Goal: Find specific page/section: Find specific page/section

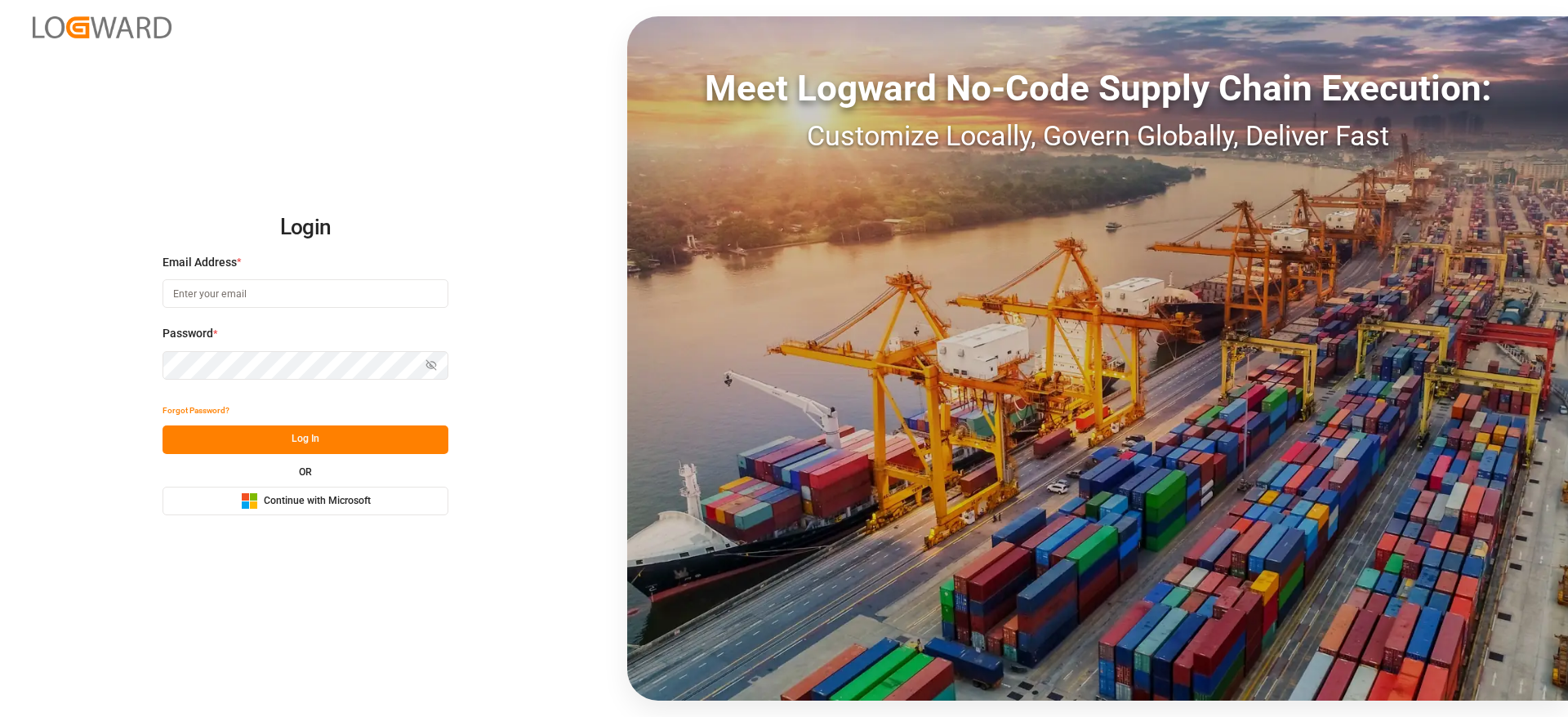
click at [414, 507] on button "Microsoft Logo Continue with Microsoft" at bounding box center [305, 501] width 286 height 29
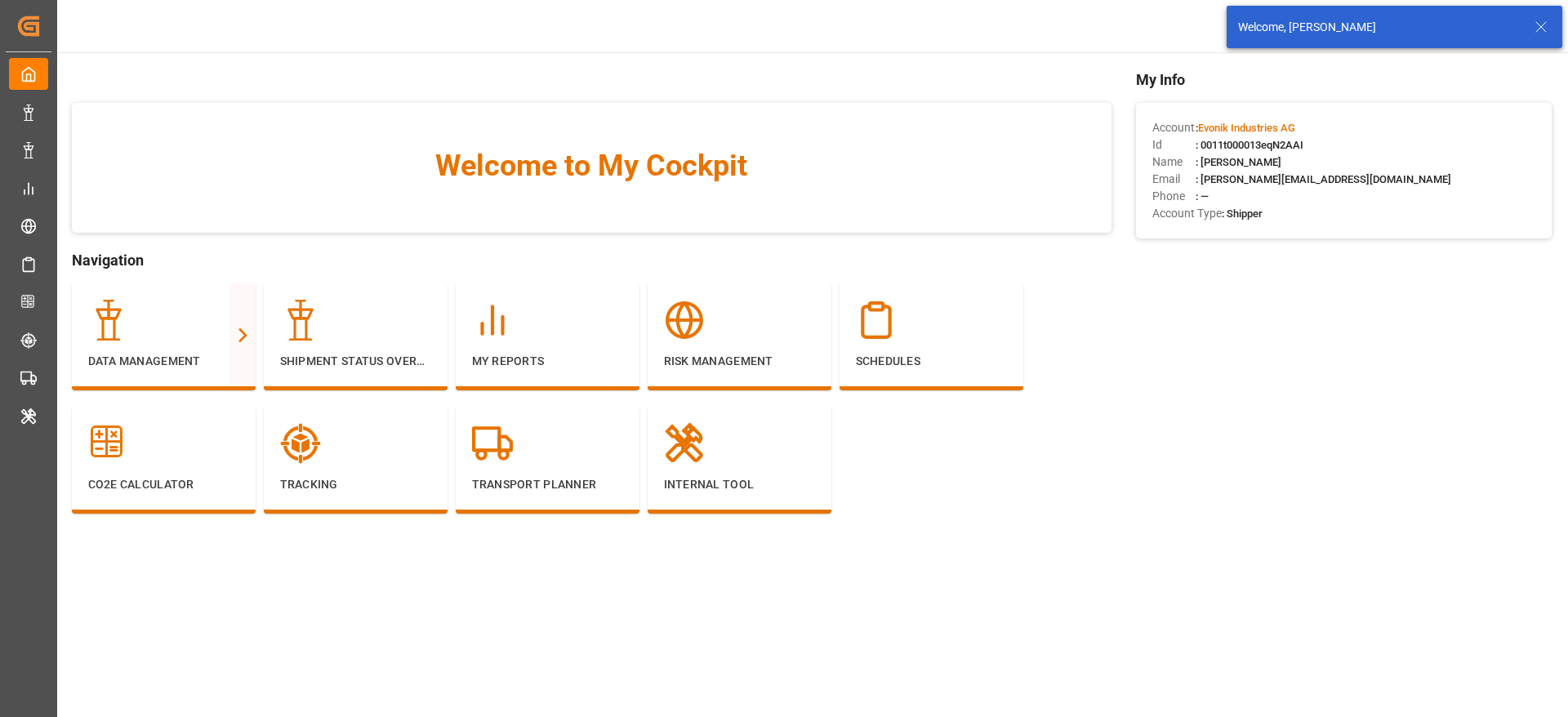
click at [1539, 23] on icon at bounding box center [1540, 26] width 20 height 20
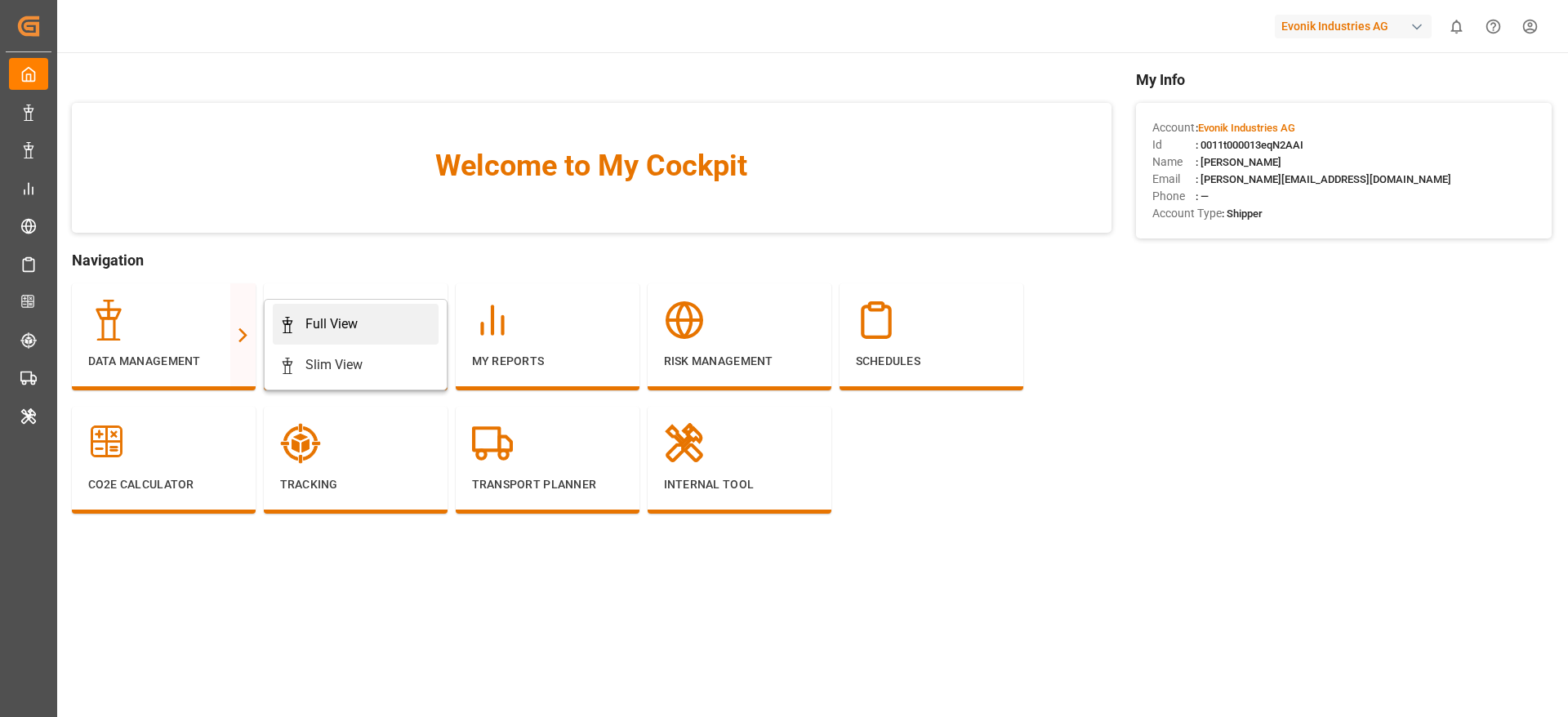
click at [315, 330] on div "Full View" at bounding box center [332, 324] width 53 height 20
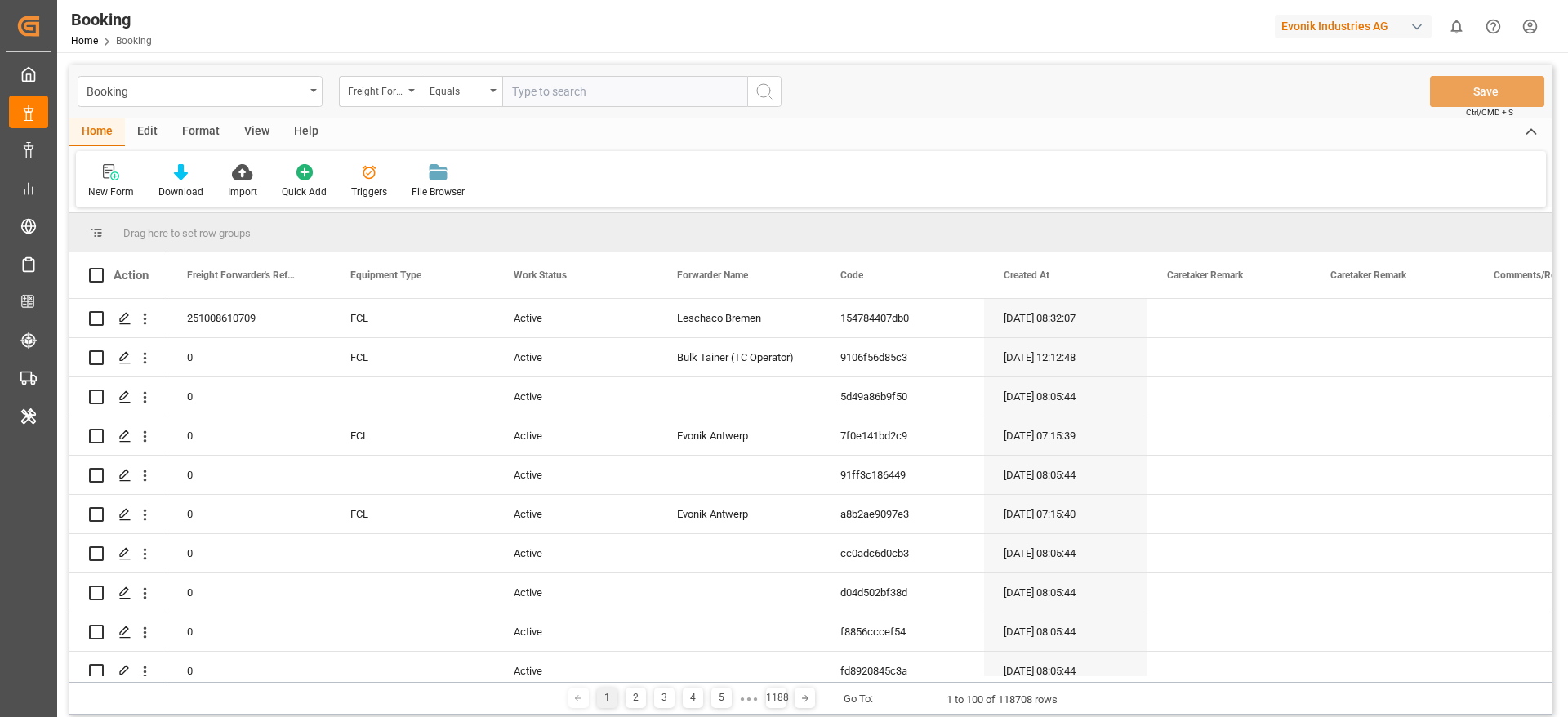
click at [201, 127] on div "Format" at bounding box center [200, 132] width 62 height 28
click at [120, 184] on div "Filter Rows" at bounding box center [113, 182] width 73 height 36
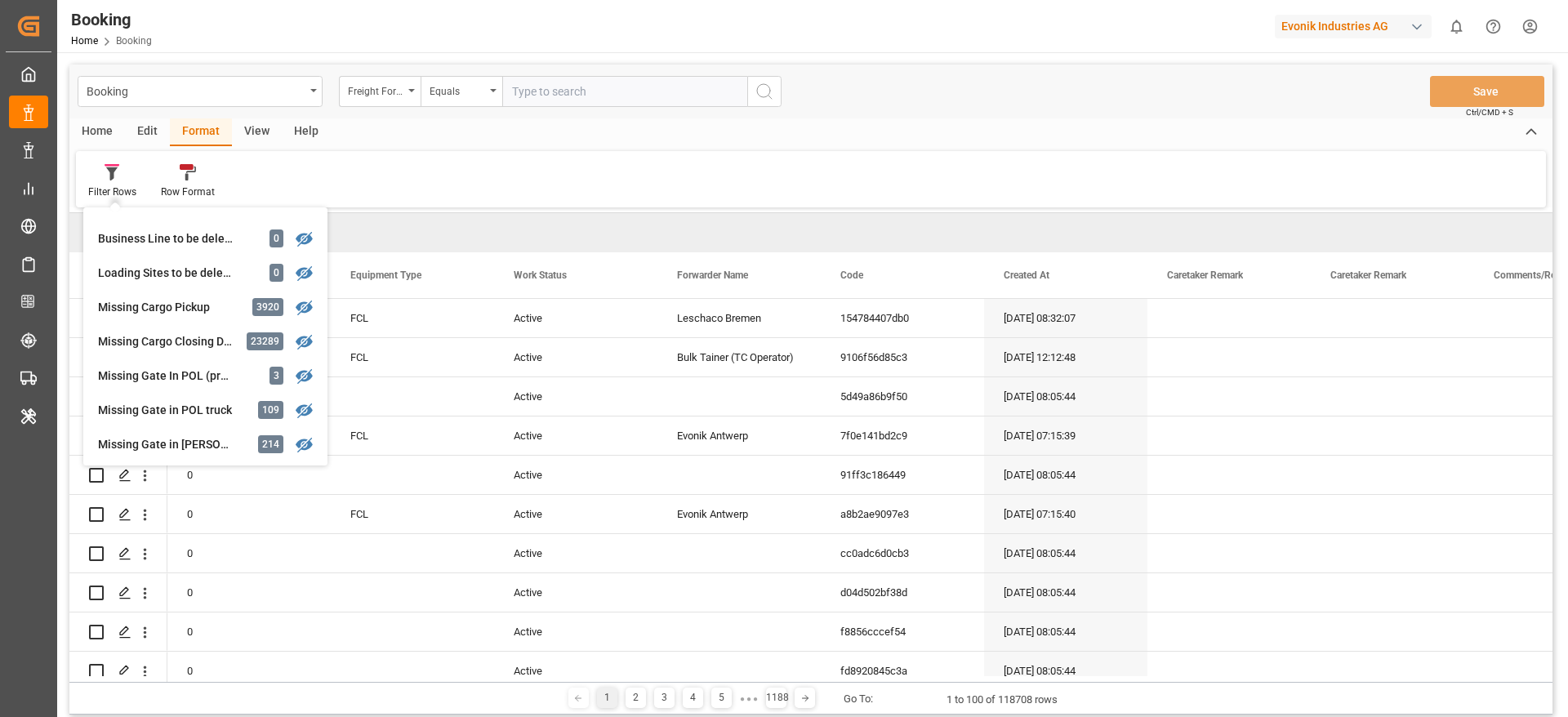
scroll to position [491, 0]
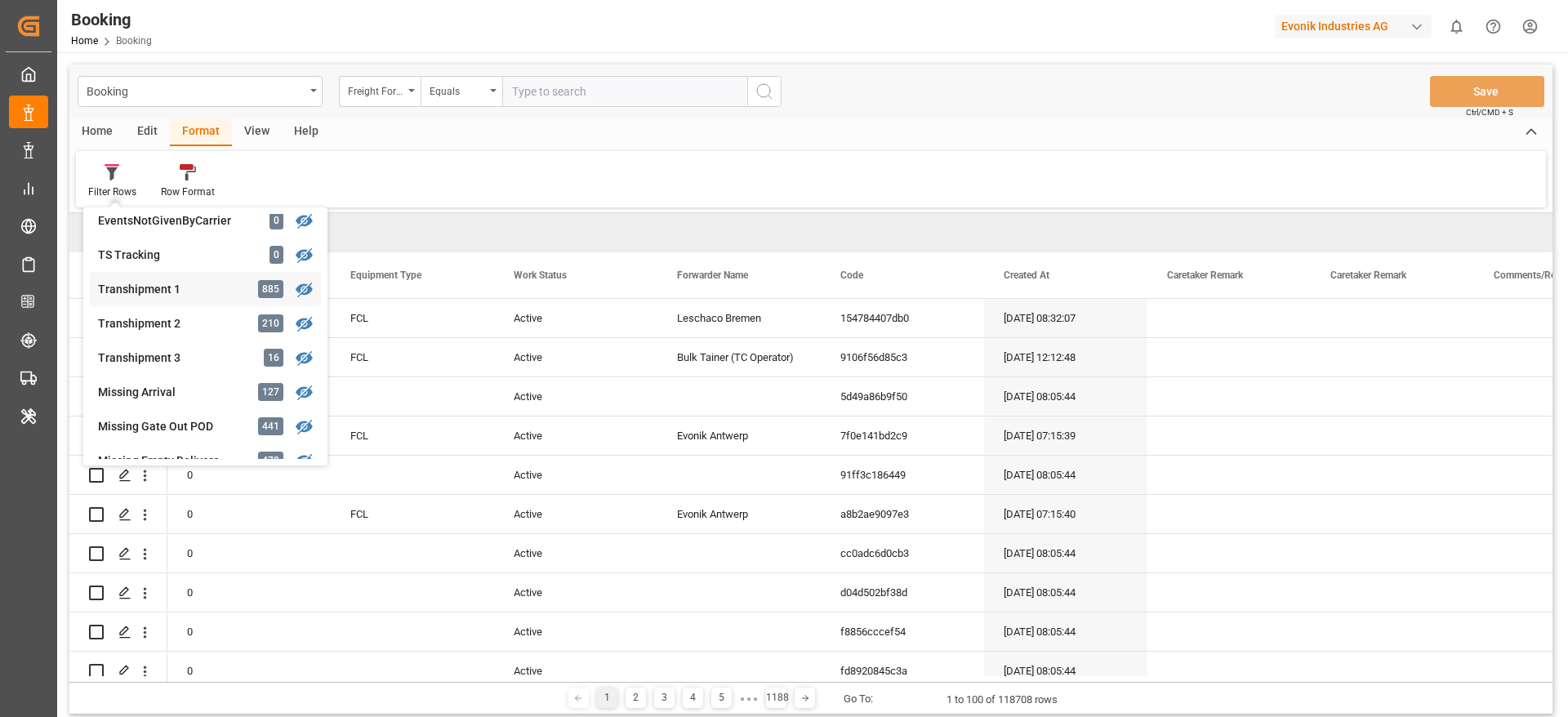
click at [232, 285] on div "Transhipment 1" at bounding box center [170, 289] width 143 height 17
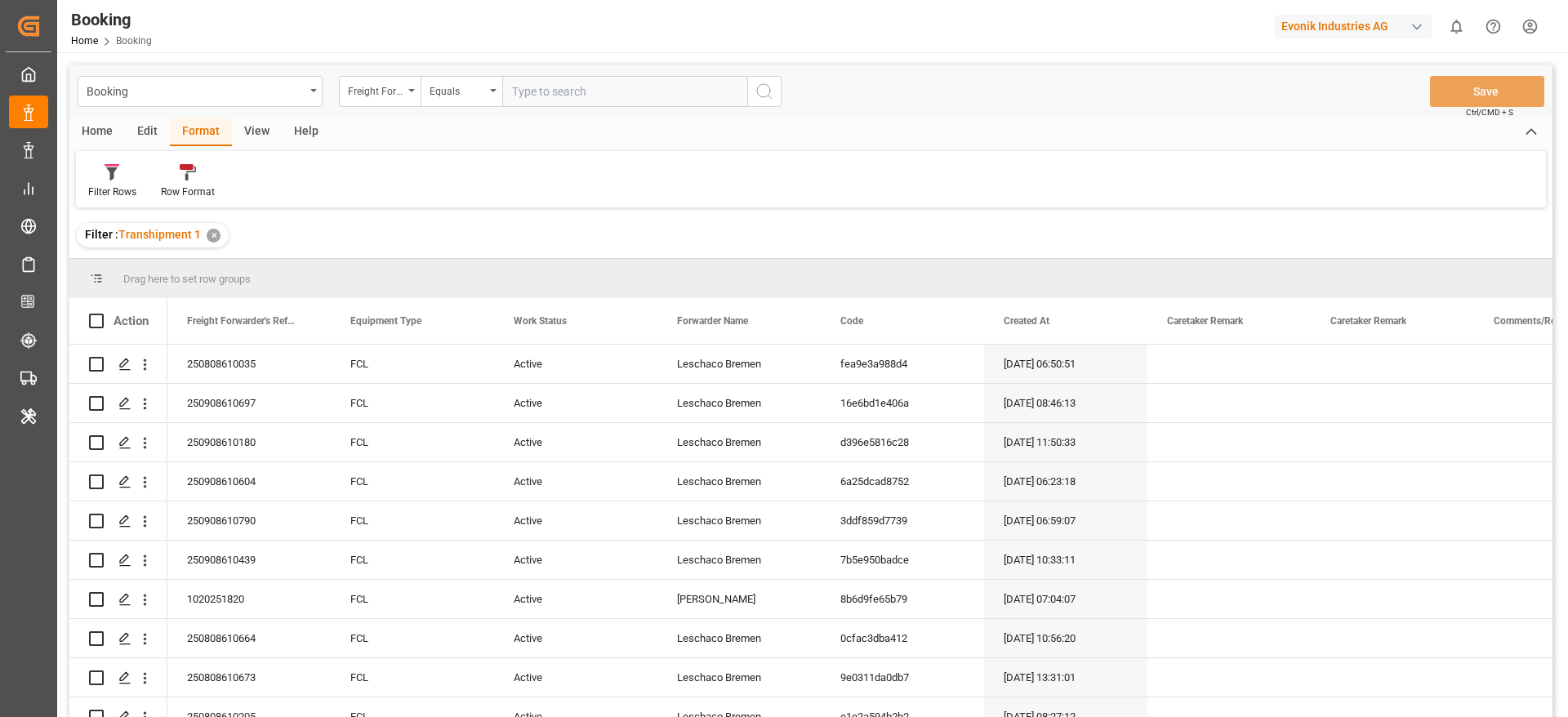
click at [254, 132] on div "View" at bounding box center [256, 132] width 50 height 28
click at [96, 177] on div at bounding box center [104, 172] width 32 height 17
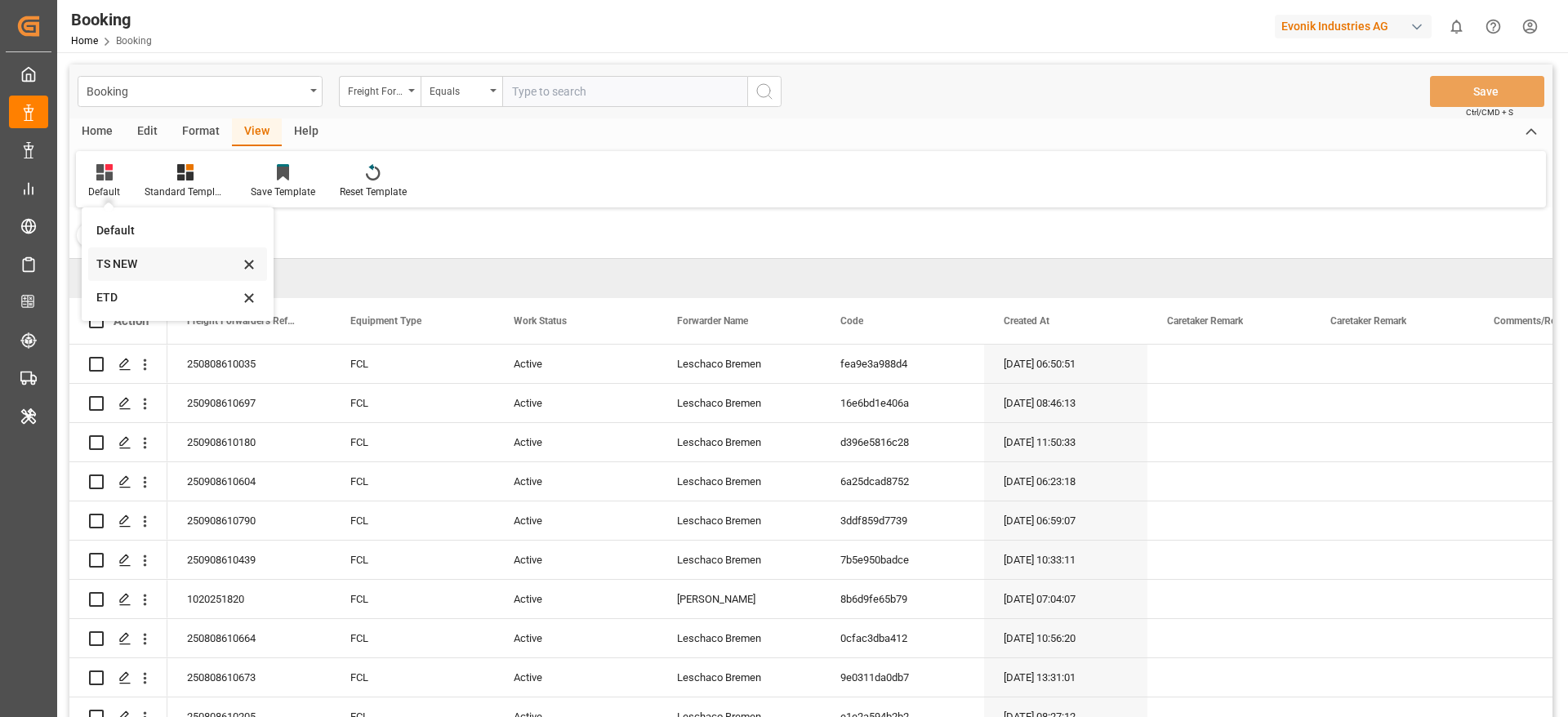
click at [148, 267] on div "TS NEW" at bounding box center [168, 264] width 143 height 17
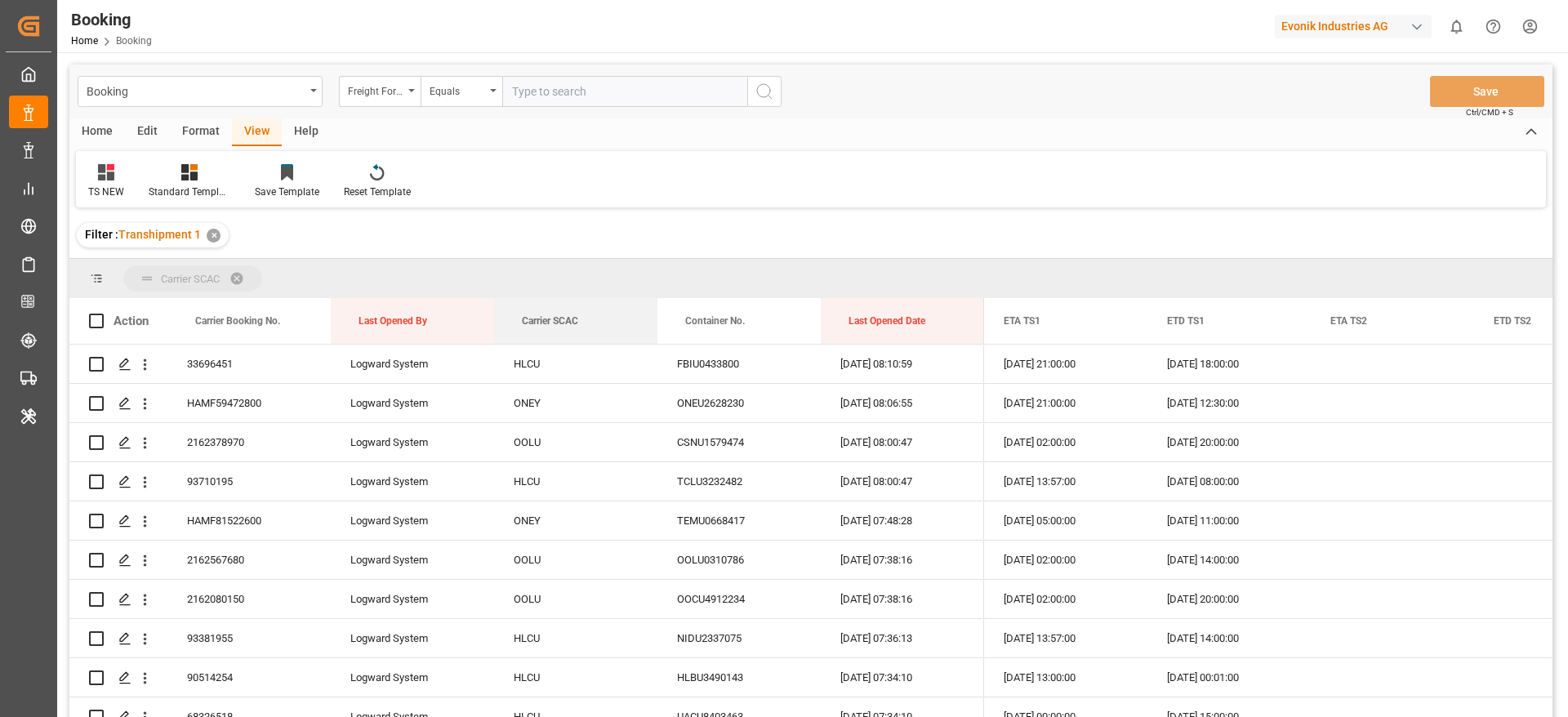
drag, startPoint x: 545, startPoint y: 310, endPoint x: 541, endPoint y: 261, distance: 49.2
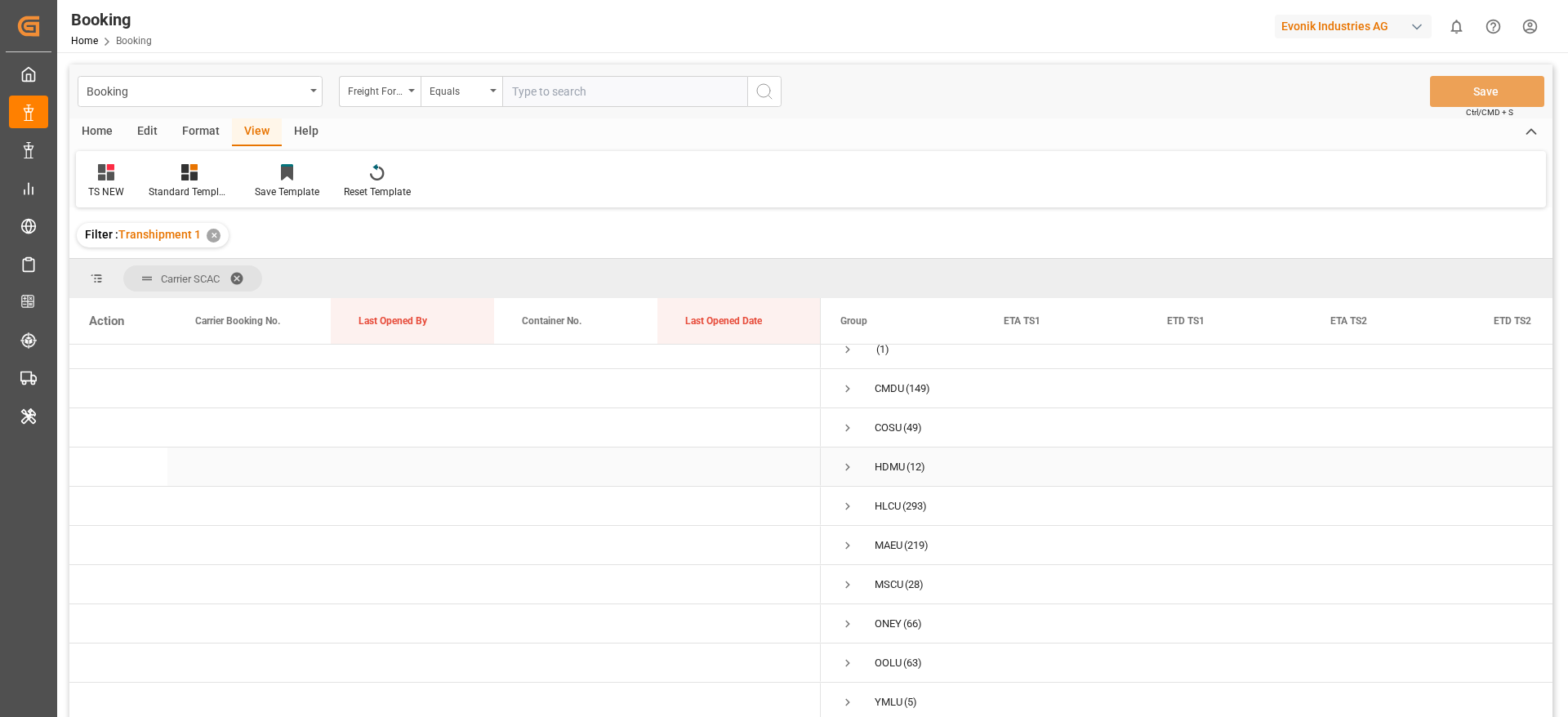
scroll to position [122, 0]
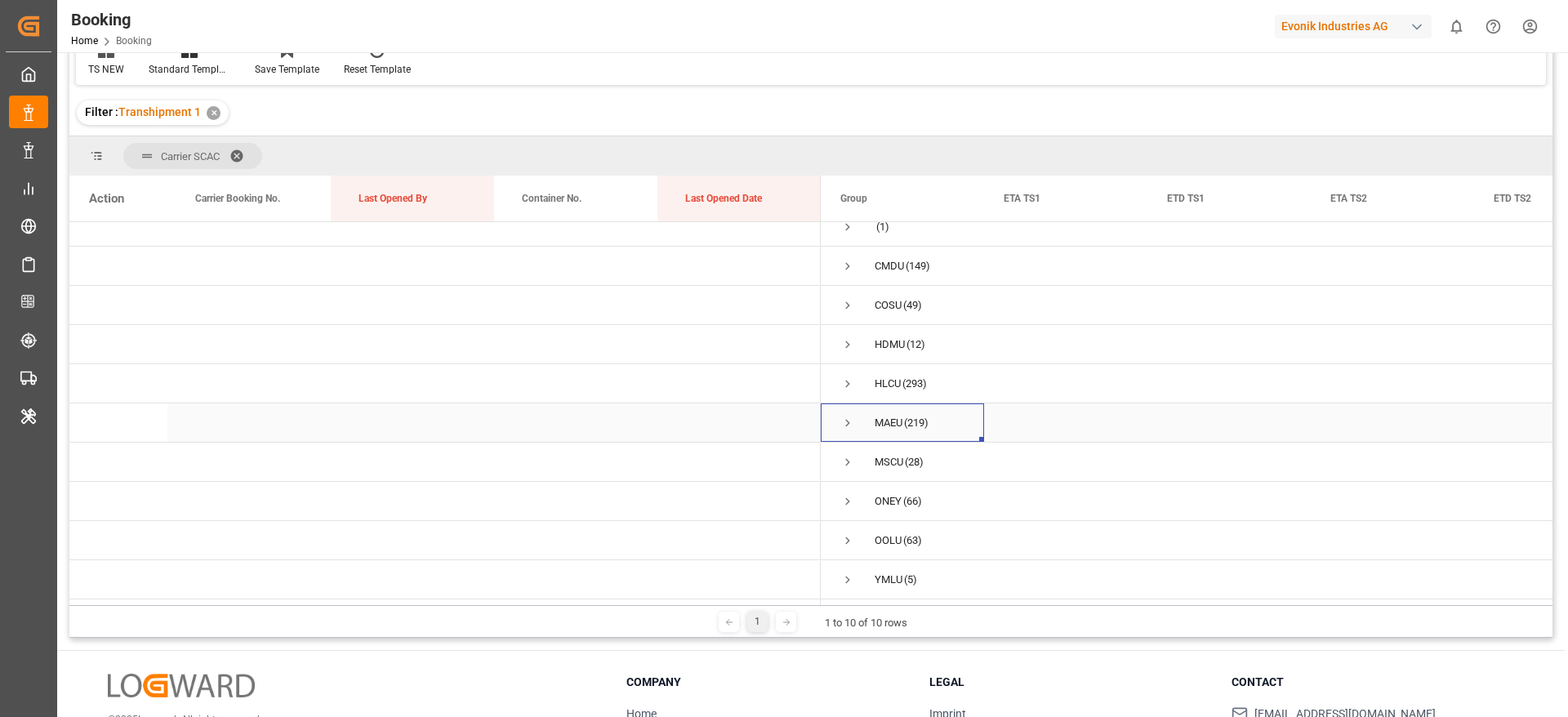
click at [844, 421] on span "Press SPACE to select this row." at bounding box center [847, 423] width 14 height 14
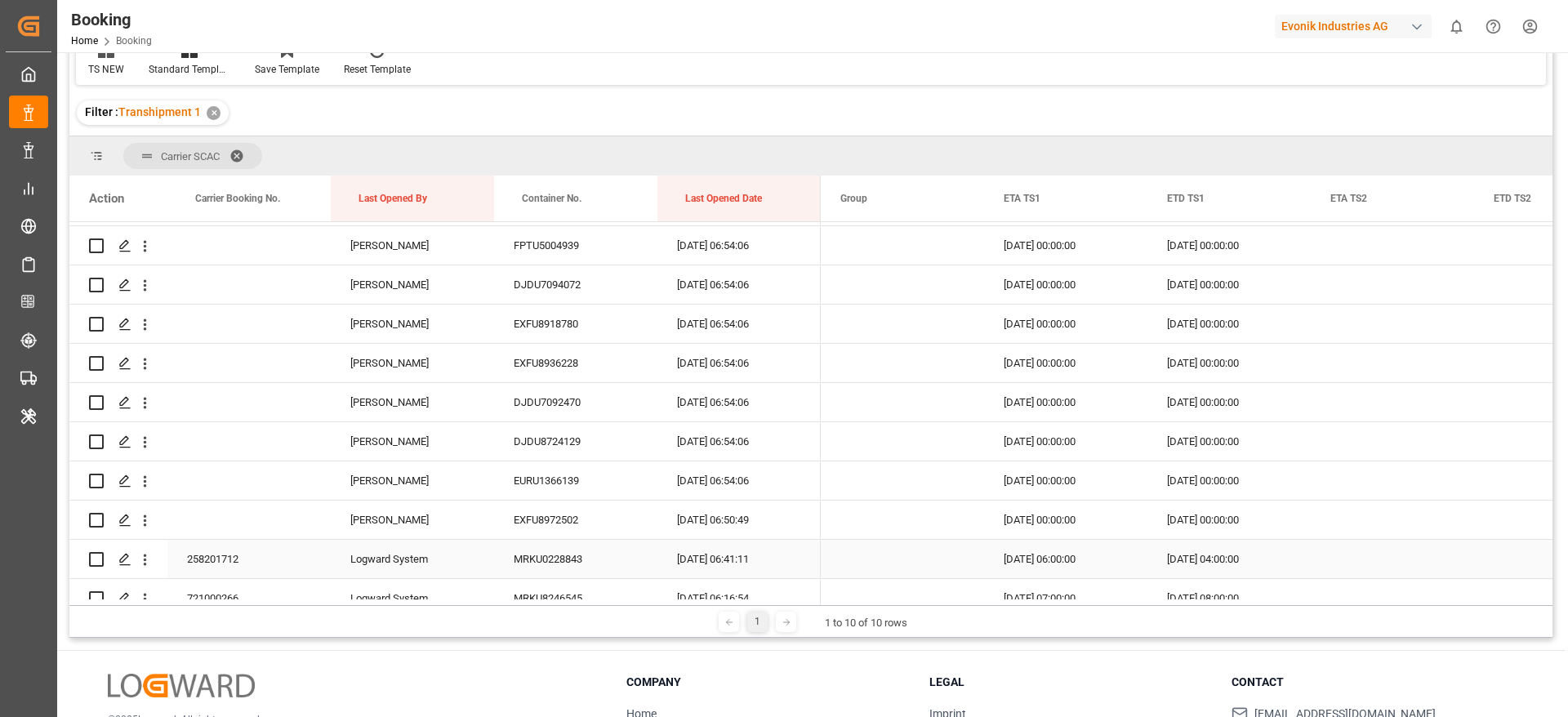
scroll to position [1614, 0]
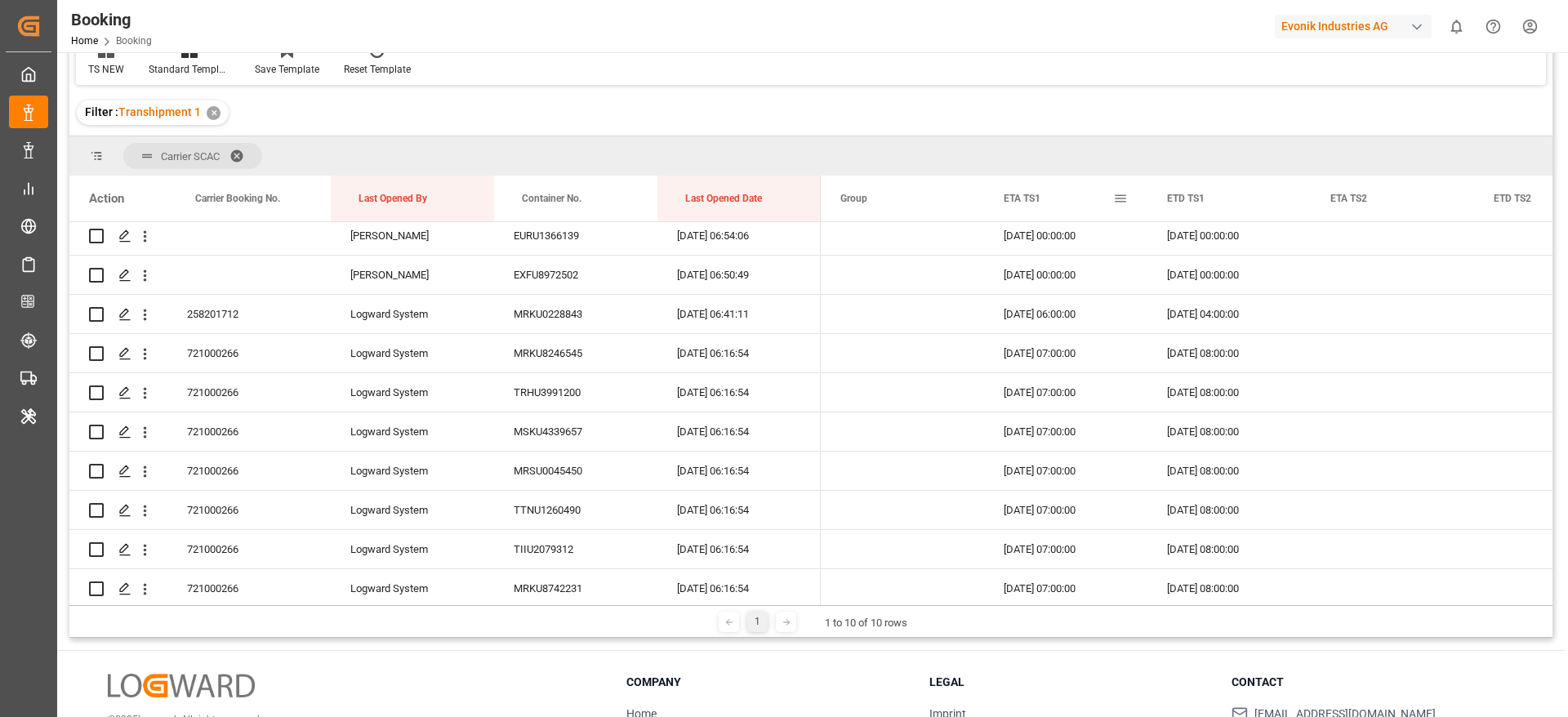
click at [1123, 196] on span at bounding box center [1119, 198] width 14 height 14
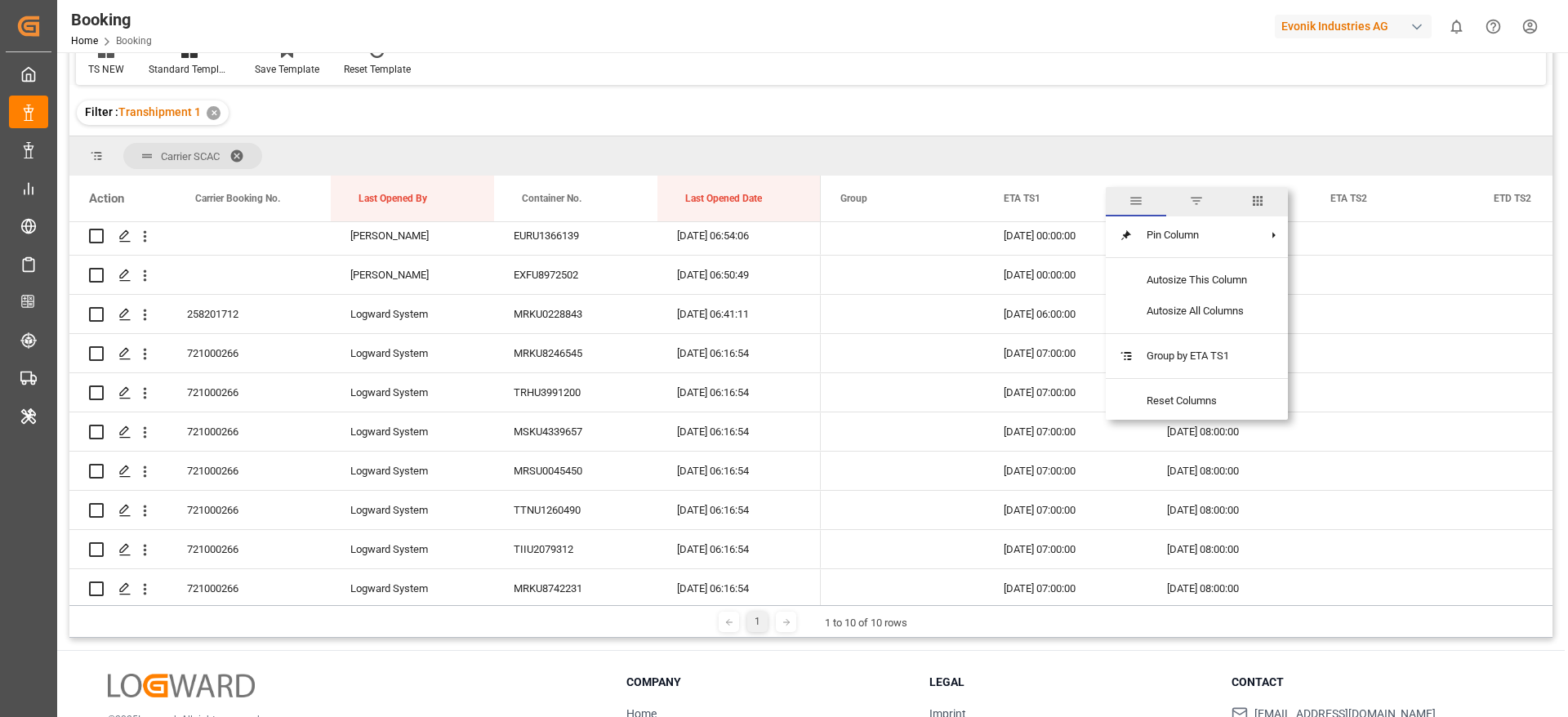
click at [1247, 208] on span "columns" at bounding box center [1257, 202] width 60 height 30
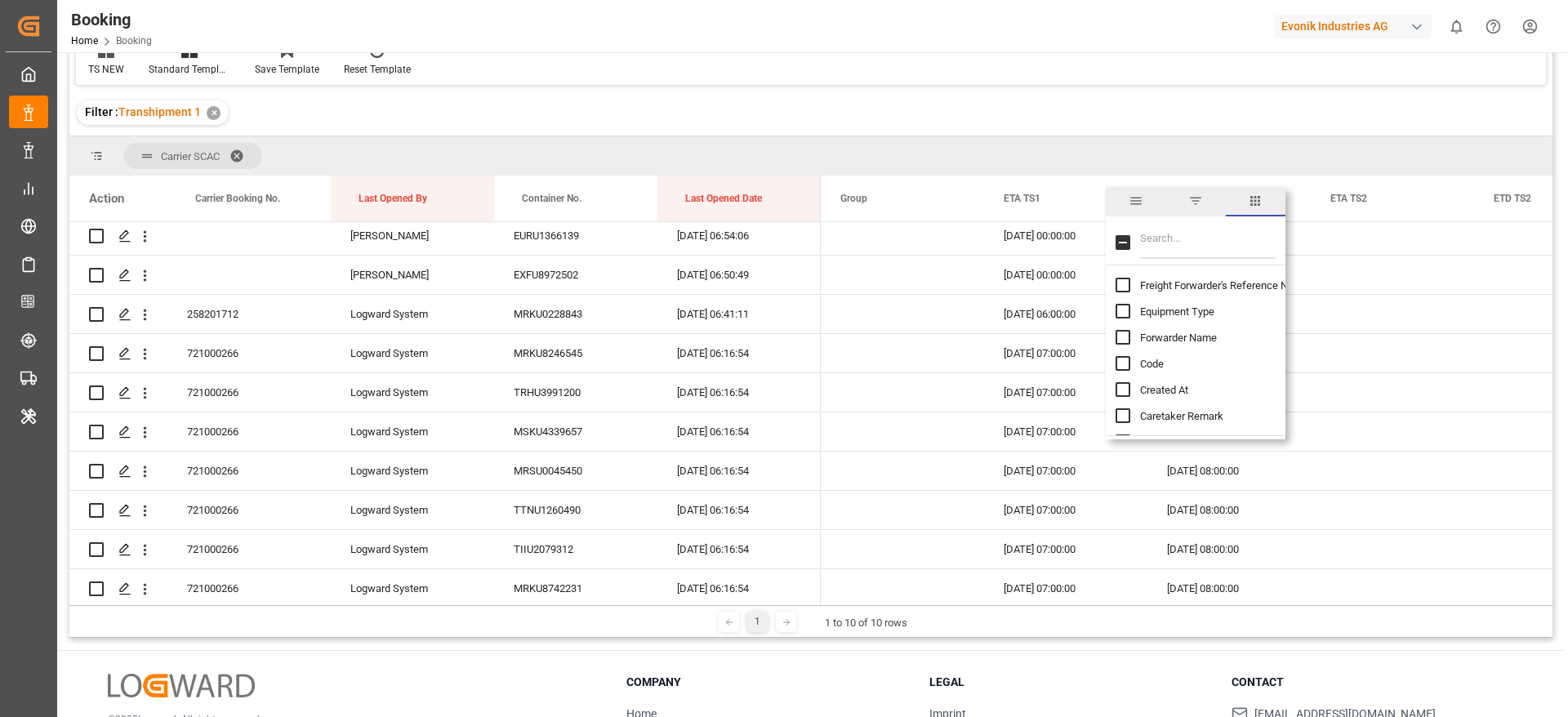
click at [1203, 244] on input "Filter Columns Input" at bounding box center [1208, 243] width 136 height 33
type input "upda"
click at [1201, 333] on span "Update Last Opened By" at bounding box center [1193, 338] width 108 height 12
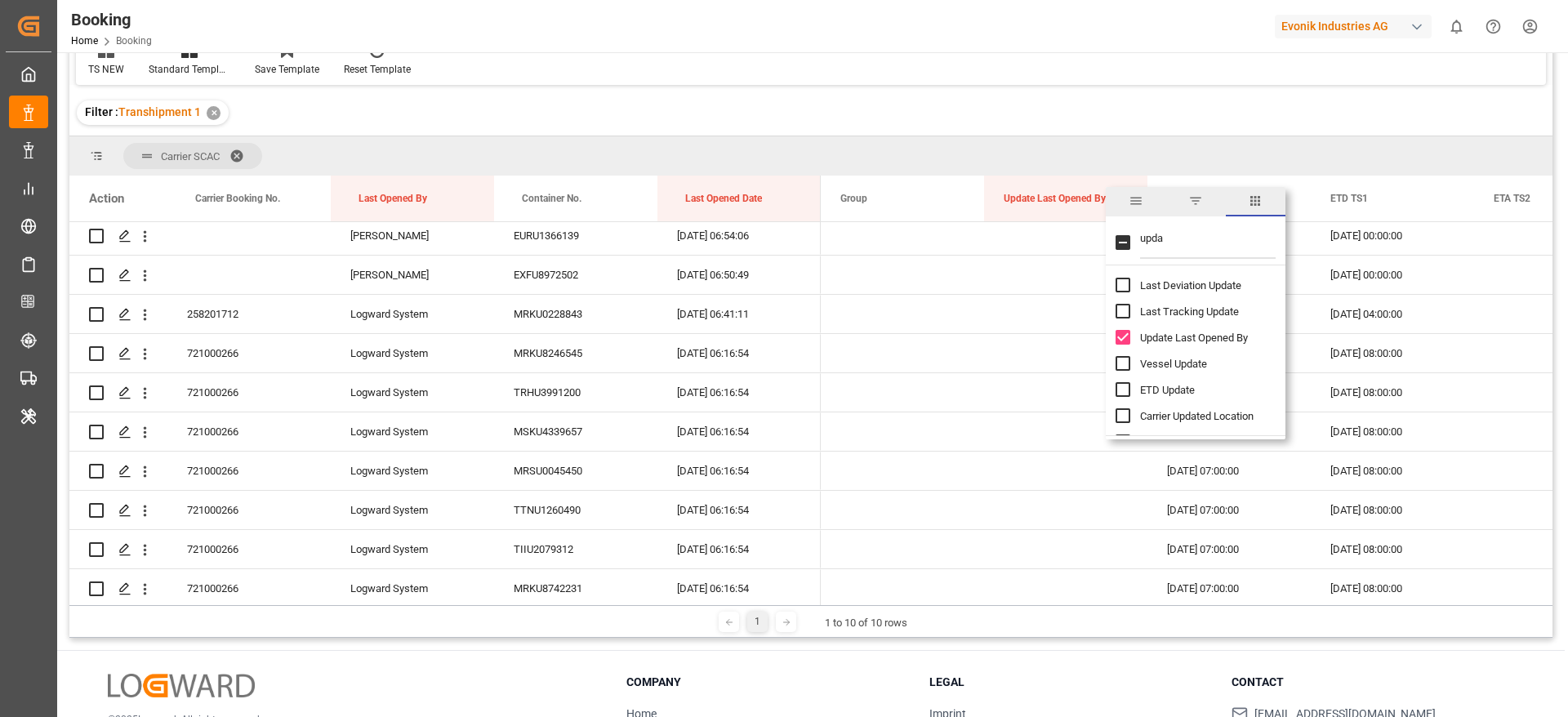
checkbox input "false"
checkbox input "true"
click at [1189, 126] on div "Filter : Transhipment 1 ✕" at bounding box center [811, 113] width 1483 height 46
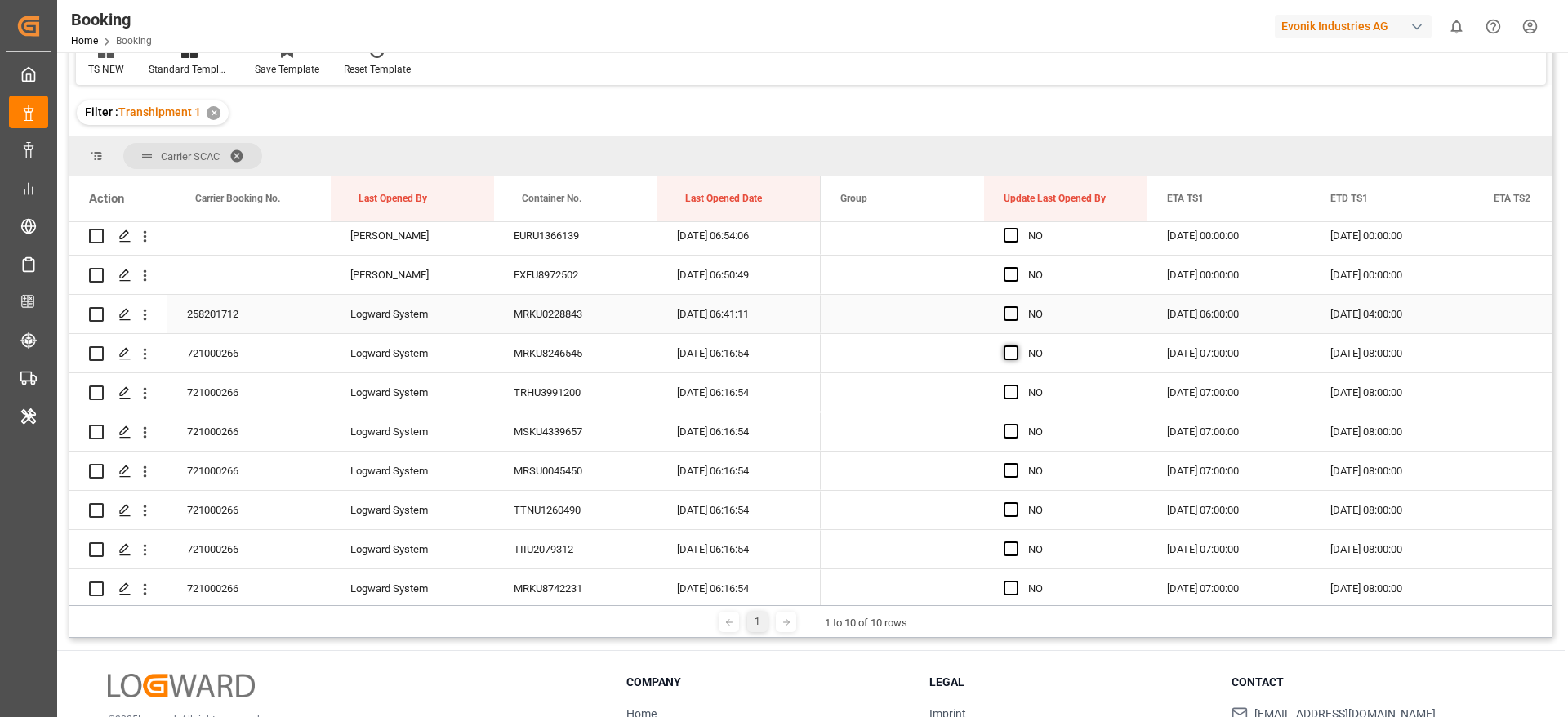
click at [1010, 316] on span "Press SPACE to select this row." at bounding box center [1010, 313] width 14 height 14
click at [1016, 306] on input "Press SPACE to select this row." at bounding box center [1016, 306] width 0 height 0
click at [1010, 359] on span "Press SPACE to select this row." at bounding box center [1010, 352] width 14 height 14
click at [1016, 345] on input "Press SPACE to select this row." at bounding box center [1016, 345] width 0 height 0
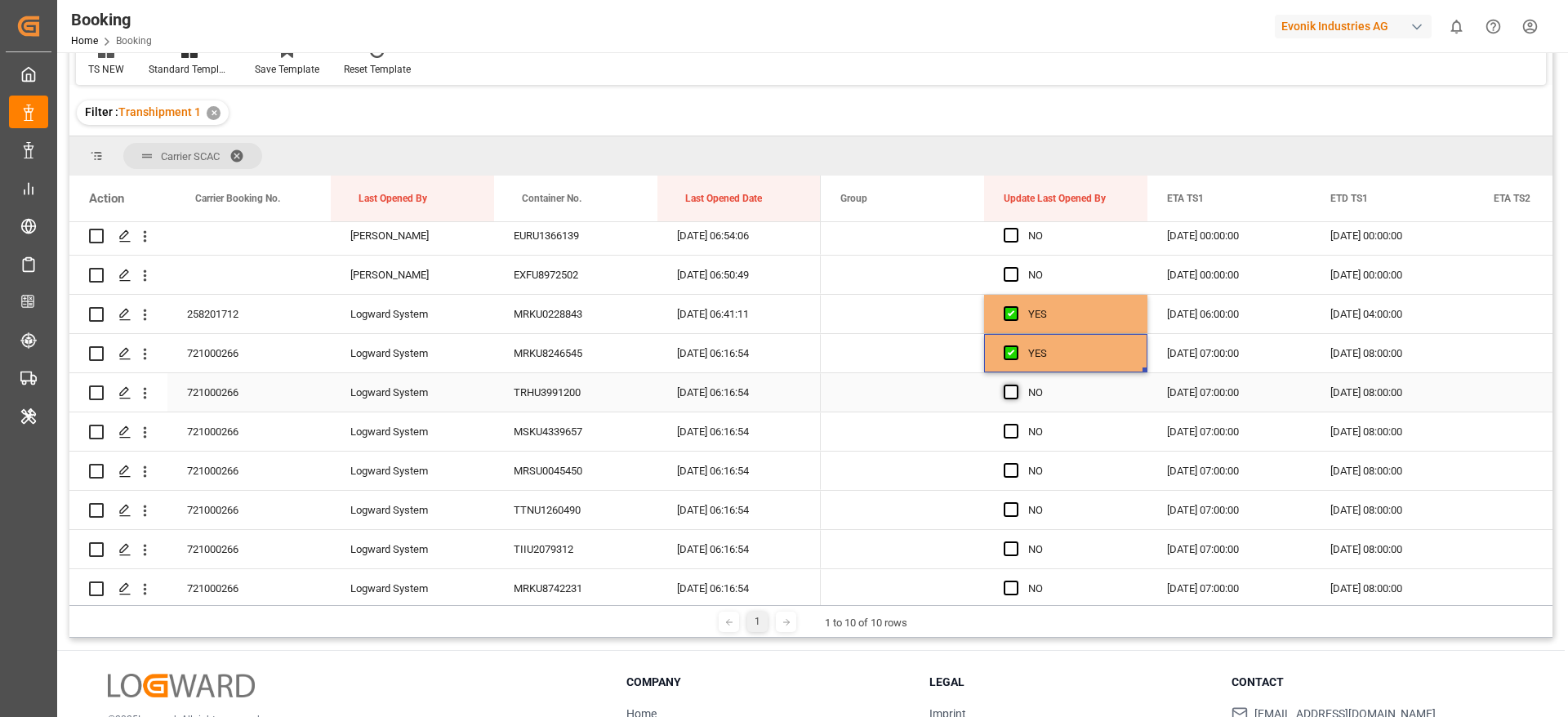
click at [1012, 388] on span "Press SPACE to select this row." at bounding box center [1010, 392] width 14 height 14
click at [1016, 385] on input "Press SPACE to select this row." at bounding box center [1016, 385] width 0 height 0
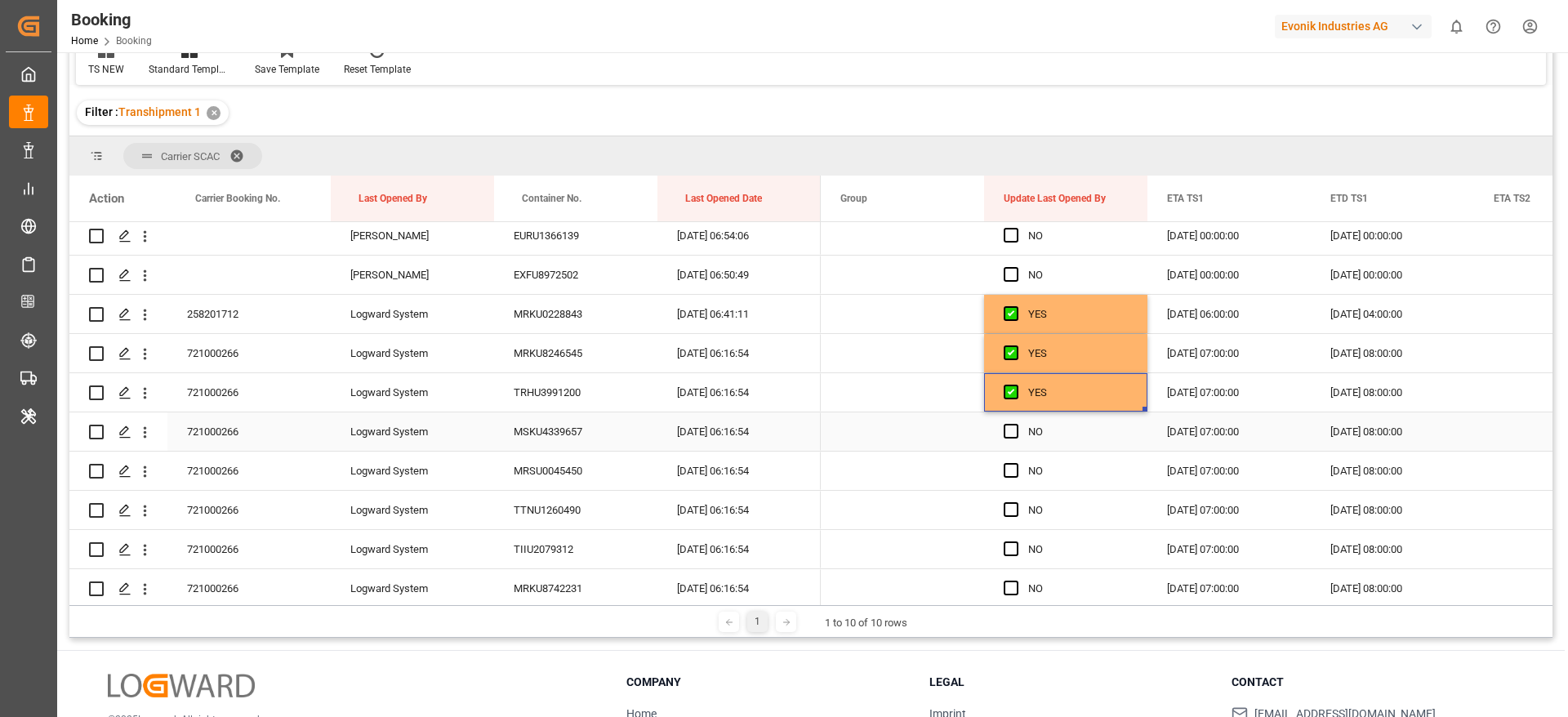
click at [999, 431] on div "NO" at bounding box center [1065, 431] width 164 height 38
drag, startPoint x: 1008, startPoint y: 435, endPoint x: 1010, endPoint y: 464, distance: 29.1
click at [1009, 434] on span "Press SPACE to select this row." at bounding box center [1010, 431] width 14 height 14
click at [1016, 424] on input "Press SPACE to select this row." at bounding box center [1016, 424] width 0 height 0
drag, startPoint x: 1010, startPoint y: 464, endPoint x: 1007, endPoint y: 505, distance: 41.1
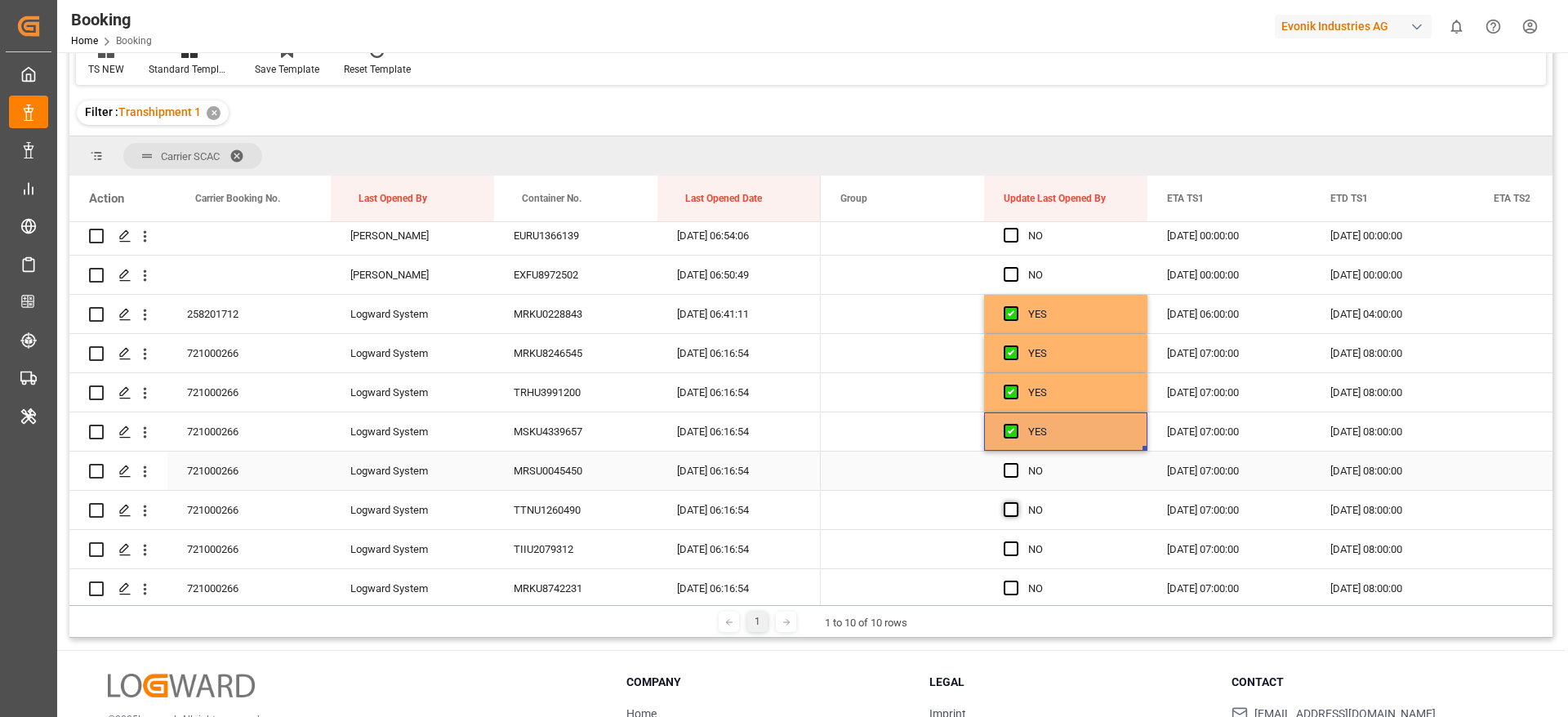
click at [1010, 468] on span "Press SPACE to select this row." at bounding box center [1010, 470] width 14 height 14
click at [1016, 463] on input "Press SPACE to select this row." at bounding box center [1016, 463] width 0 height 0
click at [1007, 507] on span "Press SPACE to select this row." at bounding box center [1010, 509] width 14 height 14
click at [1016, 502] on input "Press SPACE to select this row." at bounding box center [1016, 502] width 0 height 0
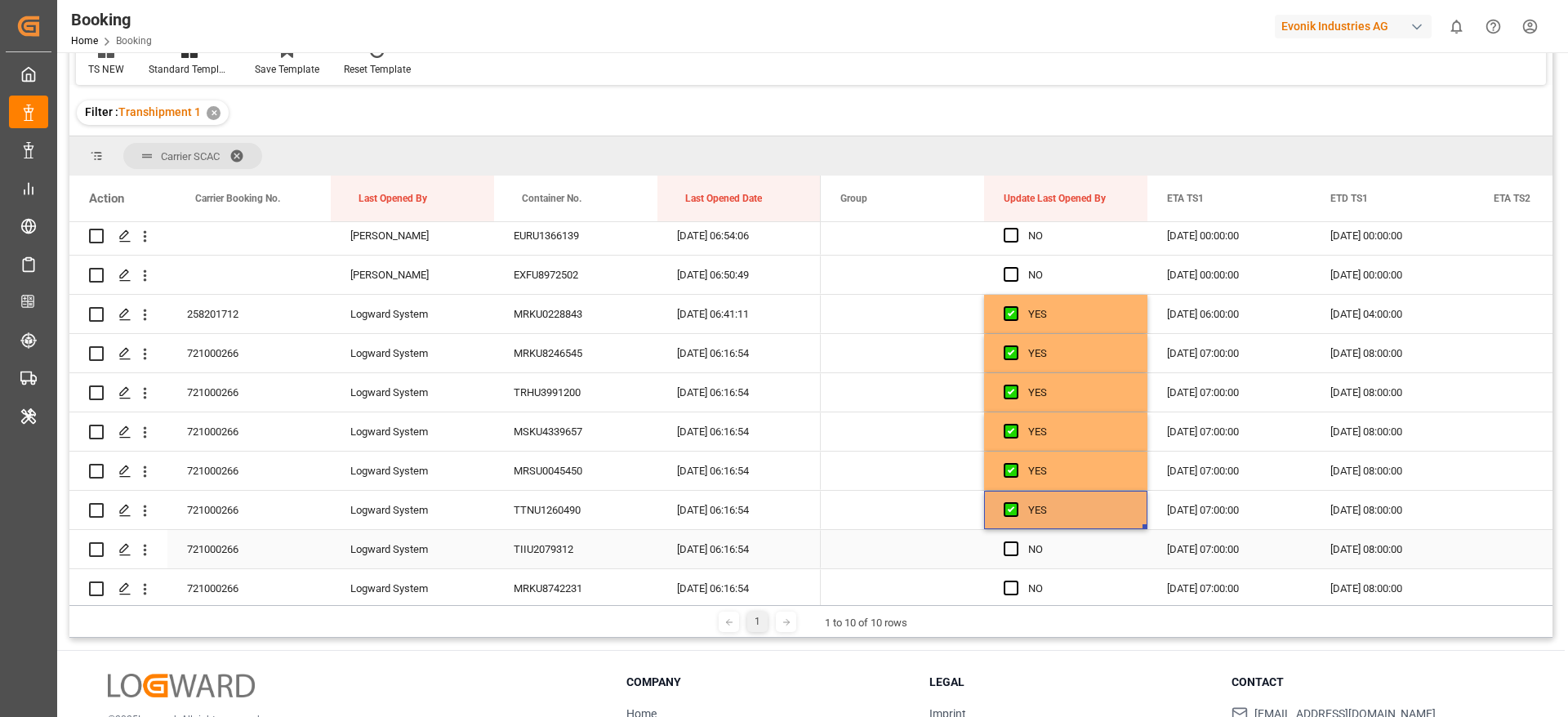
scroll to position [1736, 0]
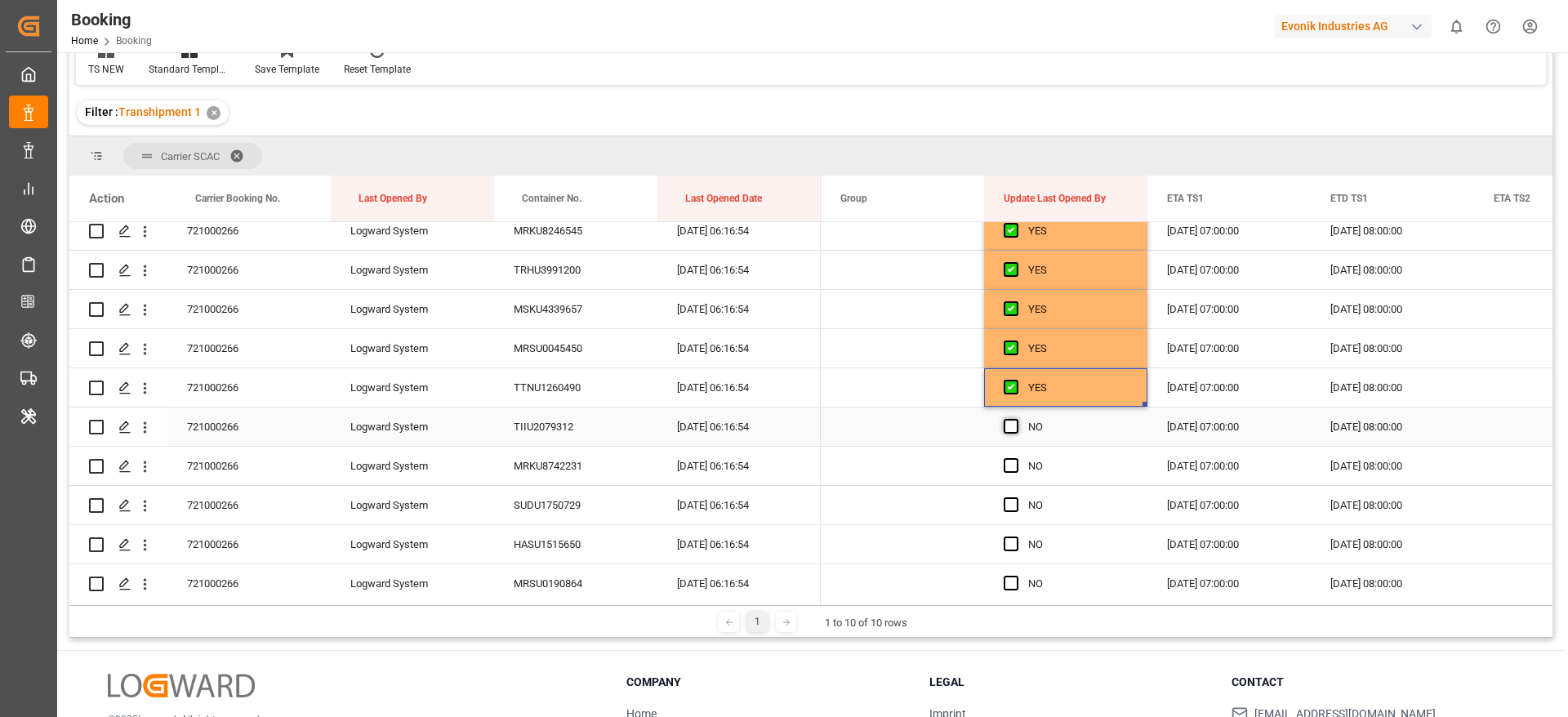
drag, startPoint x: 1008, startPoint y: 430, endPoint x: 1011, endPoint y: 498, distance: 68.1
click at [1008, 429] on span "Press SPACE to select this row." at bounding box center [1010, 426] width 14 height 14
click at [1016, 419] on input "Press SPACE to select this row." at bounding box center [1016, 419] width 0 height 0
click at [1011, 457] on div "Press SPACE to select this row." at bounding box center [1015, 467] width 25 height 37
click at [1011, 505] on span "Press SPACE to select this row." at bounding box center [1010, 504] width 14 height 14
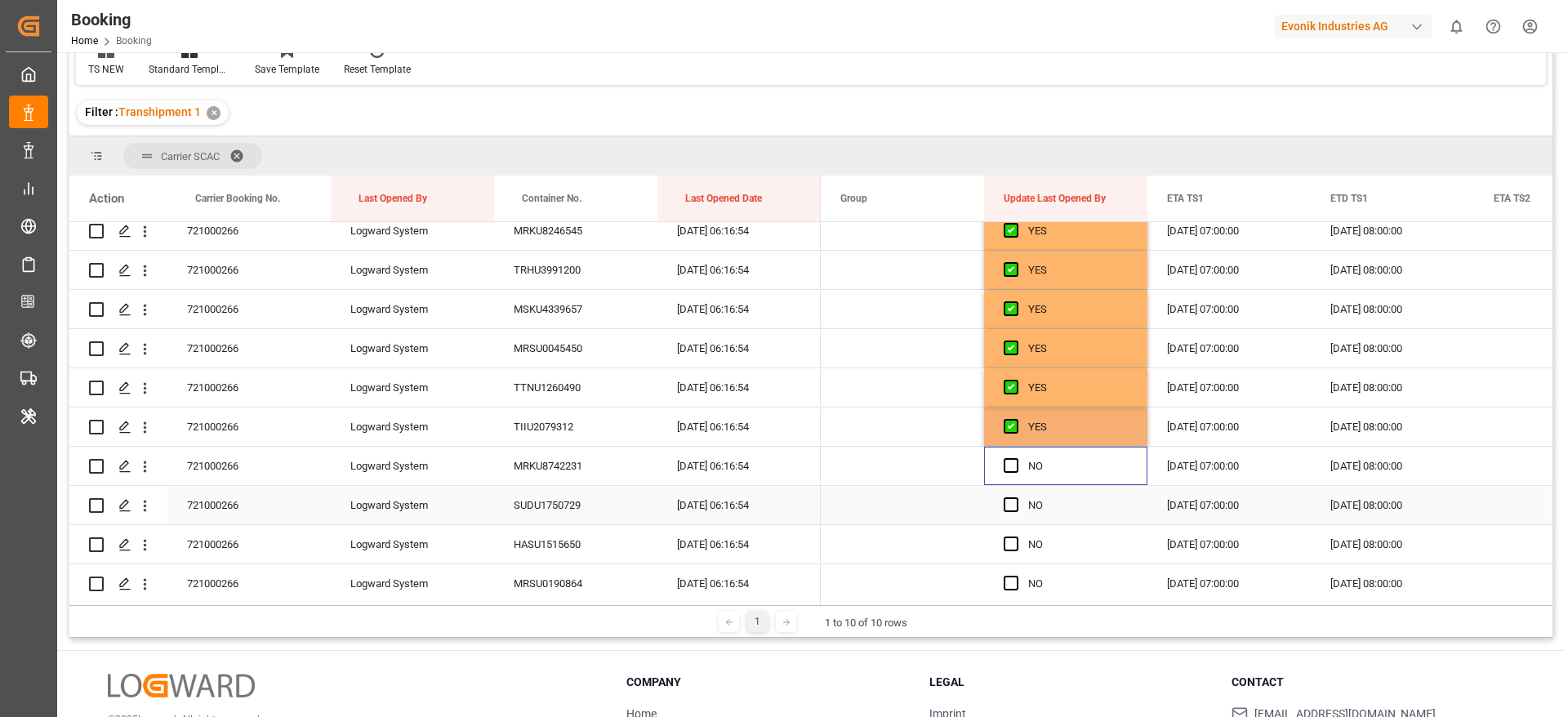
click at [1016, 497] on input "Press SPACE to select this row." at bounding box center [1016, 497] width 0 height 0
